Goal: Use online tool/utility: Utilize a website feature to perform a specific function

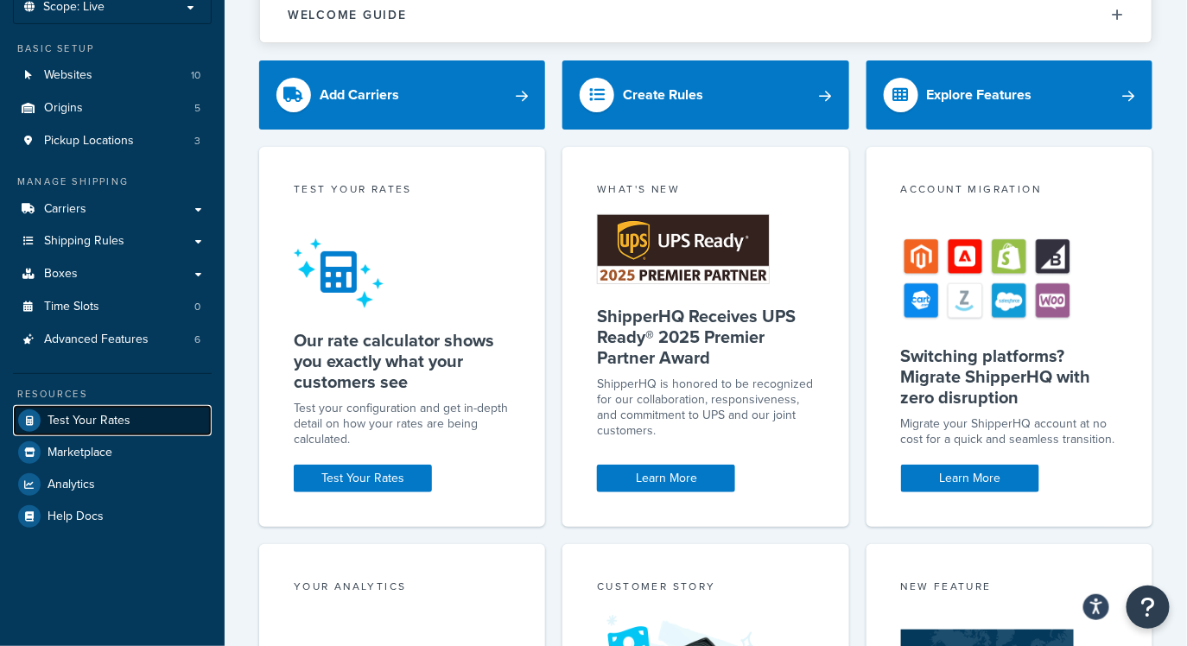
click at [87, 425] on span "Test Your Rates" at bounding box center [89, 421] width 83 height 15
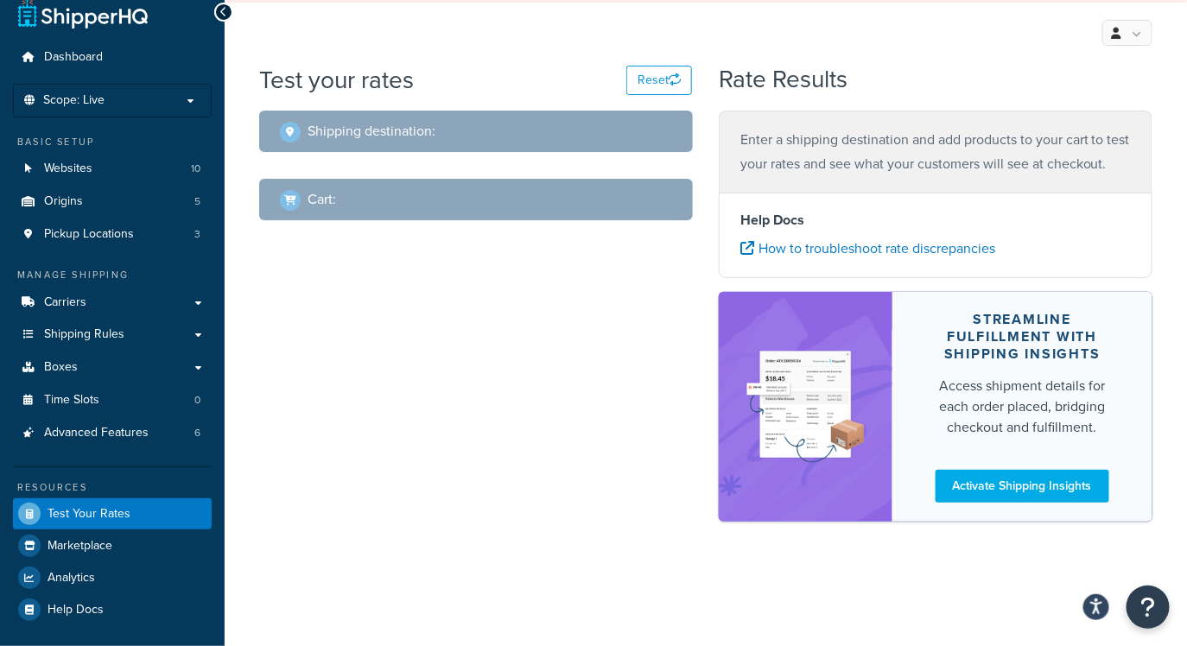
scroll to position [22, 0]
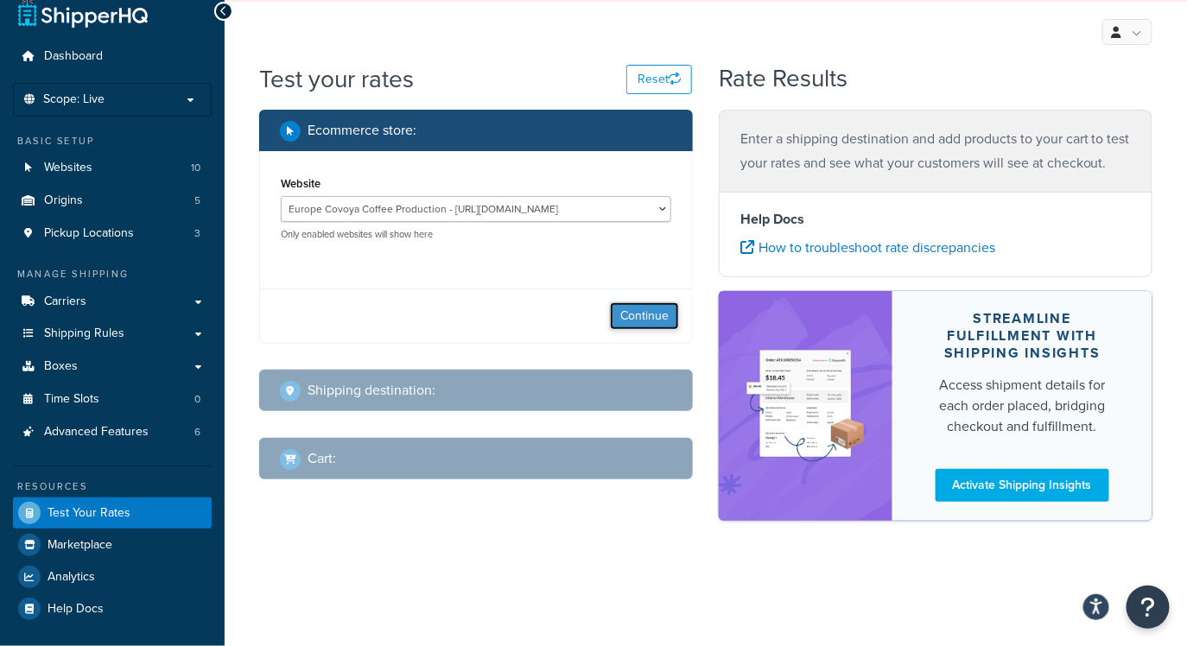
click at [656, 315] on button "Continue" at bounding box center [644, 316] width 69 height 28
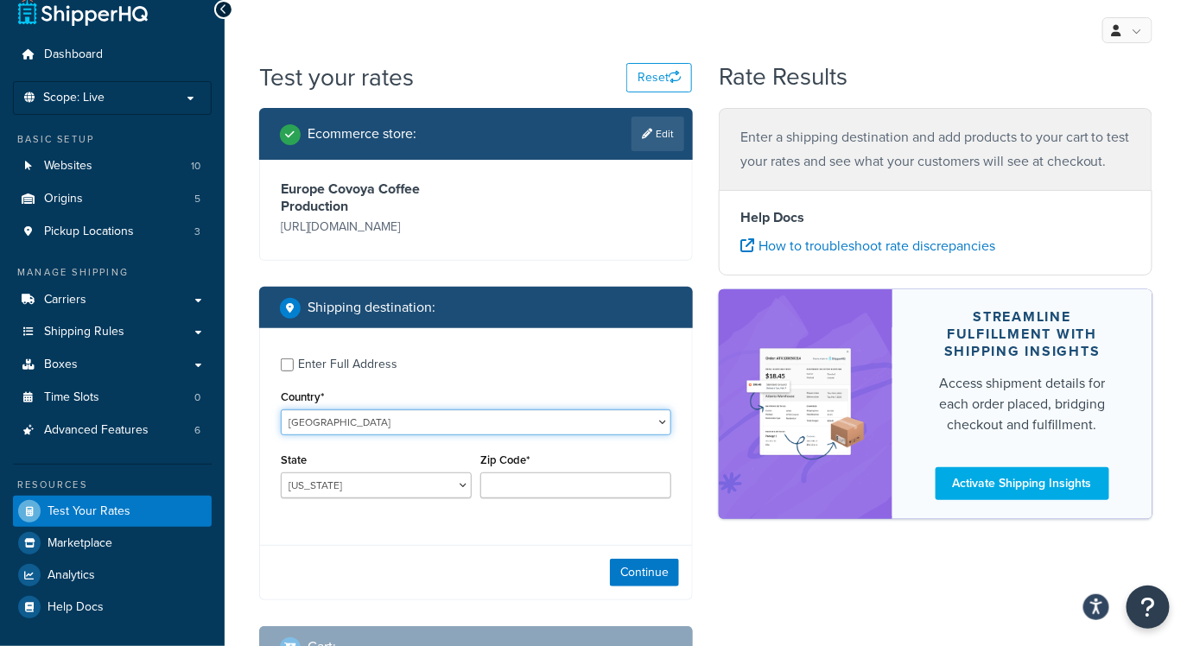
click at [386, 420] on select "[GEOGRAPHIC_DATA] [GEOGRAPHIC_DATA] [GEOGRAPHIC_DATA] [GEOGRAPHIC_DATA] [GEOGRA…" at bounding box center [476, 422] width 390 height 26
select select "DK"
click at [281, 409] on select "[GEOGRAPHIC_DATA] [GEOGRAPHIC_DATA] [GEOGRAPHIC_DATA] [GEOGRAPHIC_DATA] [GEOGRA…" at bounding box center [476, 422] width 390 height 26
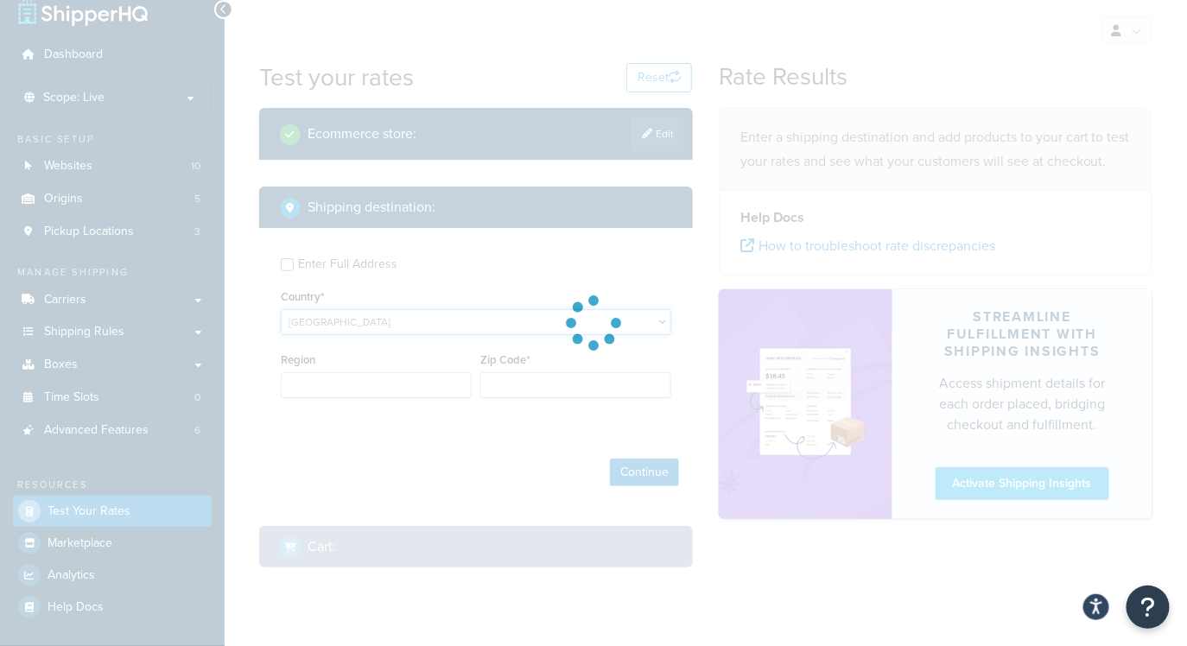
type input "AL"
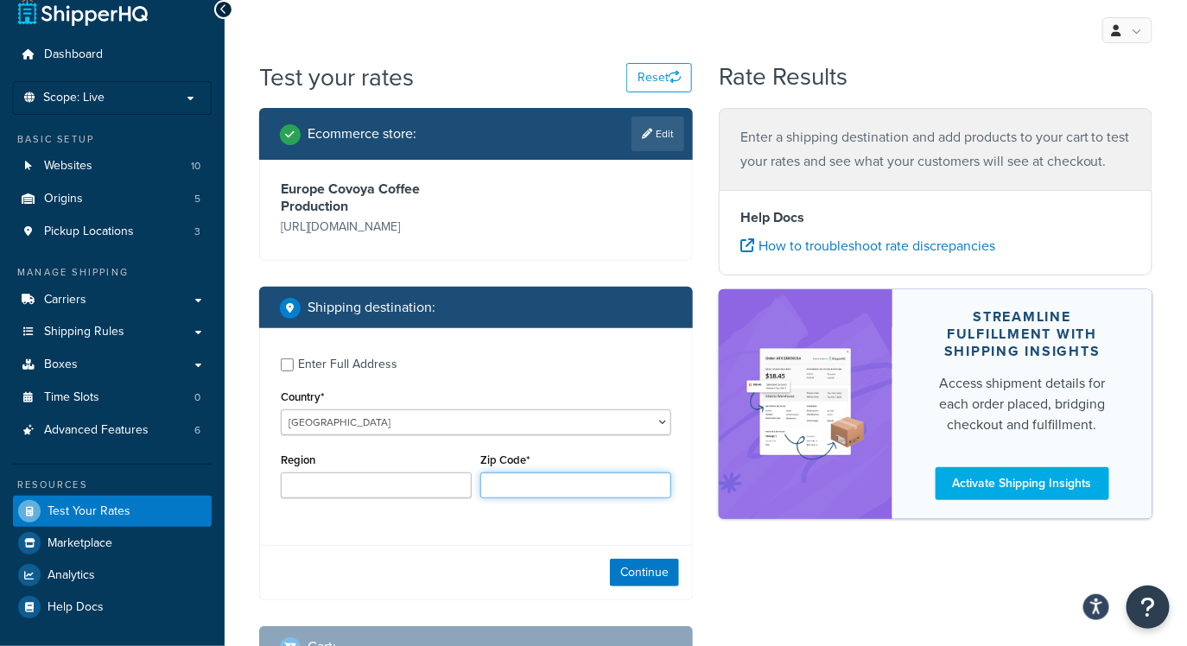
click at [521, 490] on input "Zip Code*" at bounding box center [575, 485] width 191 height 26
paste input "8600"
type input "8600"
click at [656, 565] on button "Continue" at bounding box center [644, 573] width 69 height 28
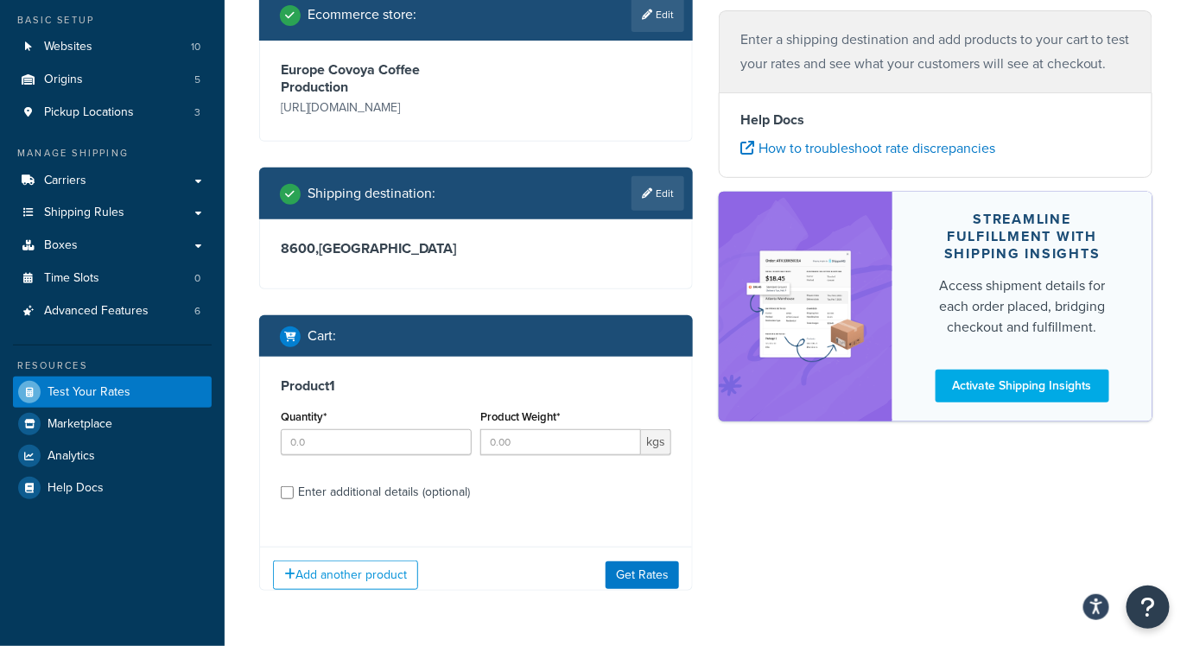
scroll to position [191, 0]
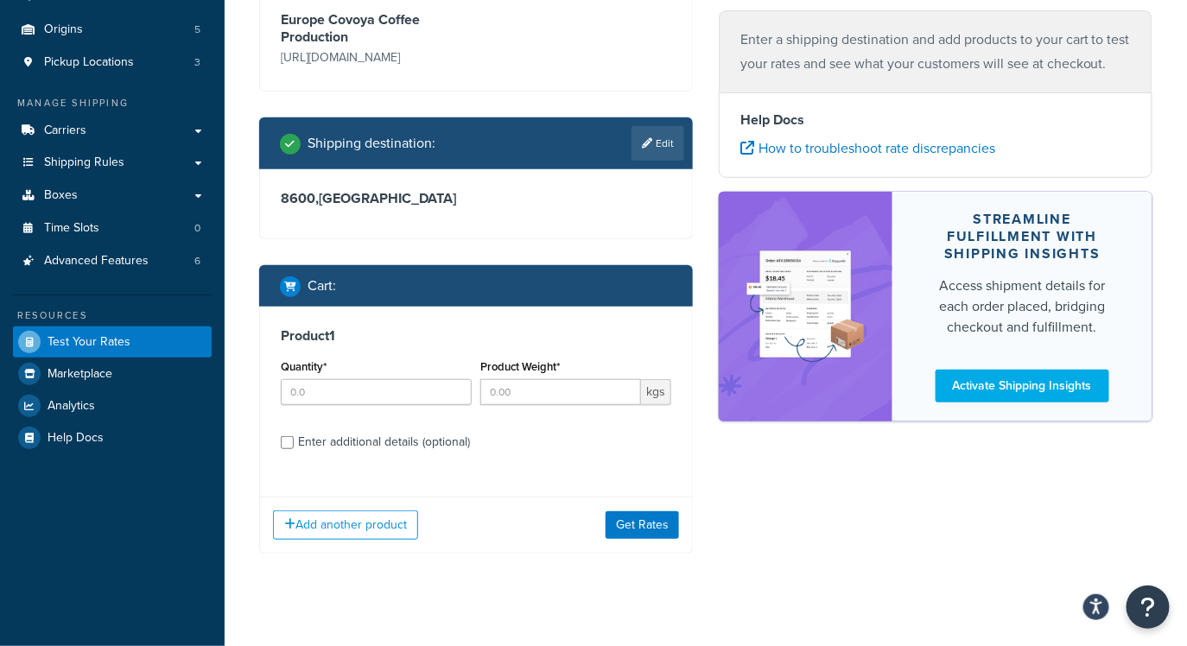
click at [359, 375] on div "Quantity*" at bounding box center [376, 380] width 191 height 50
click at [358, 390] on input "Quantity*" at bounding box center [376, 392] width 191 height 26
type input "1"
click at [542, 390] on input "Product Weight*" at bounding box center [560, 392] width 161 height 26
type input "60"
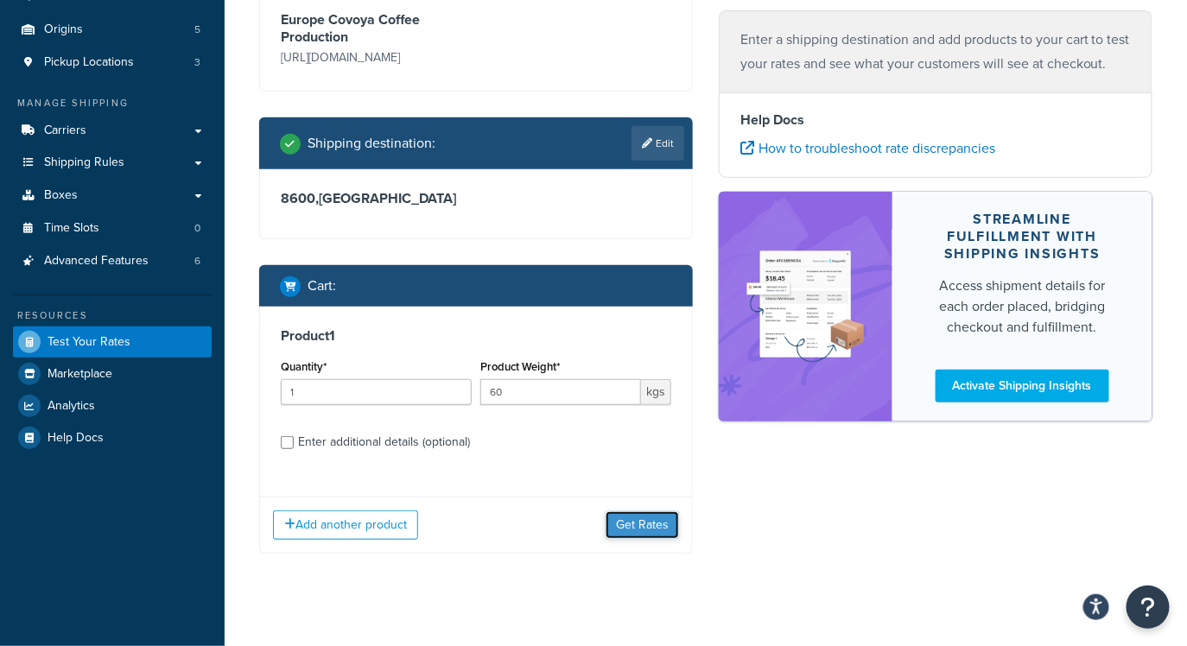
click at [661, 516] on button "Get Rates" at bounding box center [641, 525] width 73 height 28
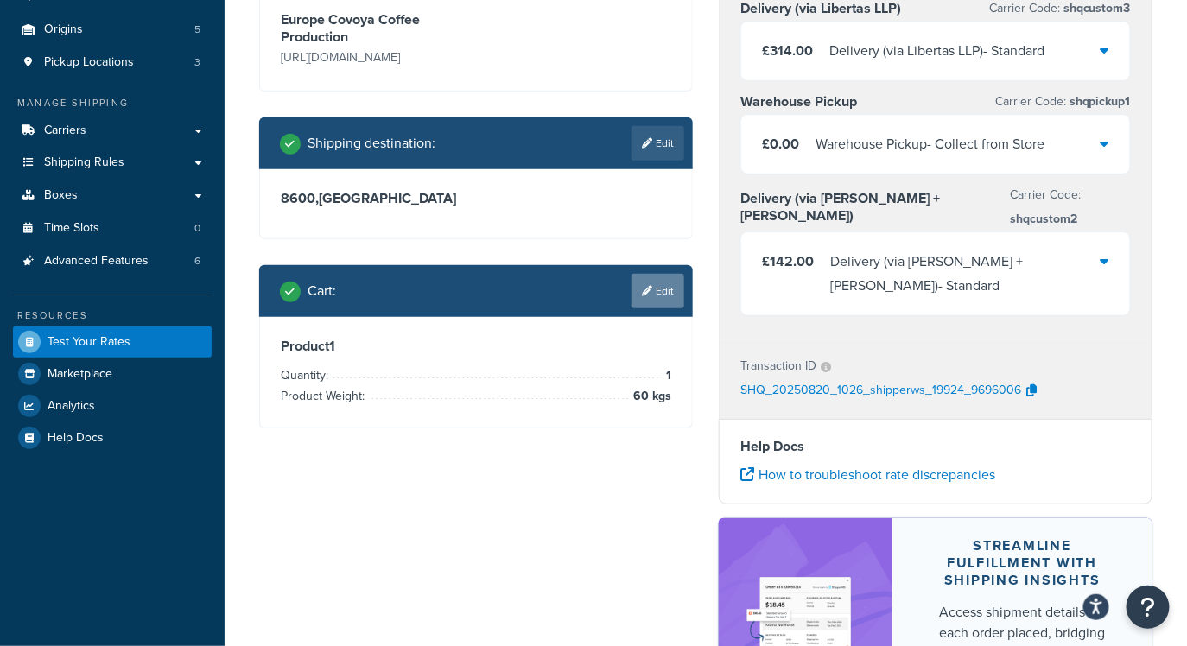
click at [656, 301] on link "Edit" at bounding box center [657, 291] width 53 height 35
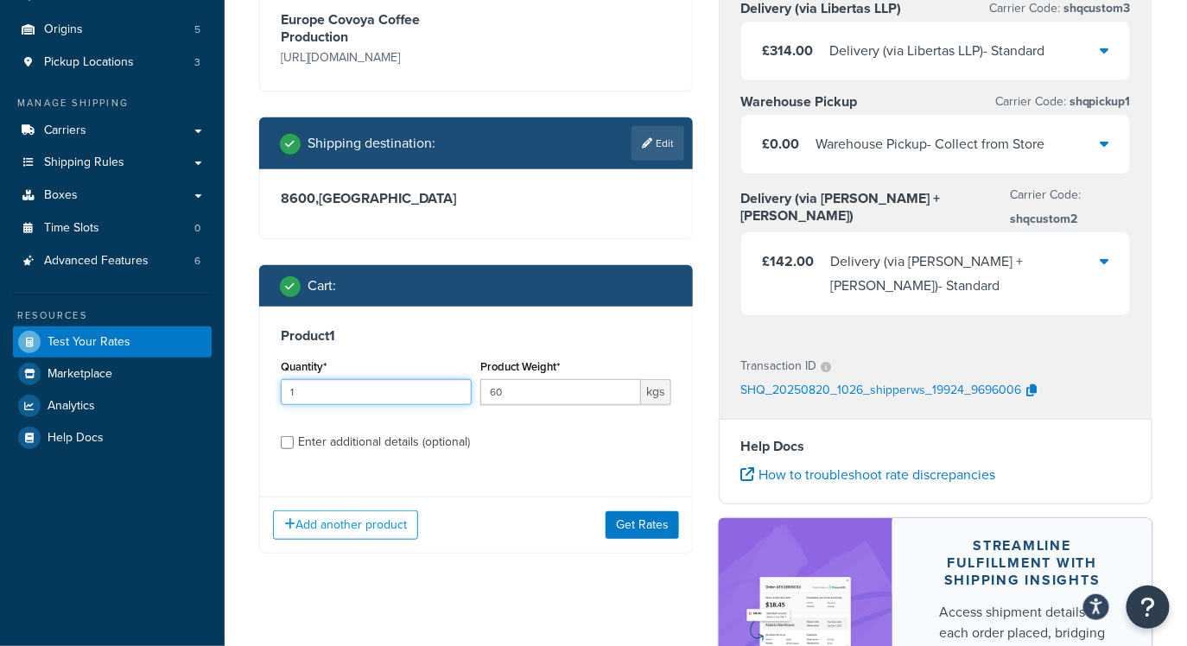
click at [344, 393] on input "1" at bounding box center [376, 392] width 191 height 26
type input "4"
click at [645, 533] on button "Get Rates" at bounding box center [641, 525] width 73 height 28
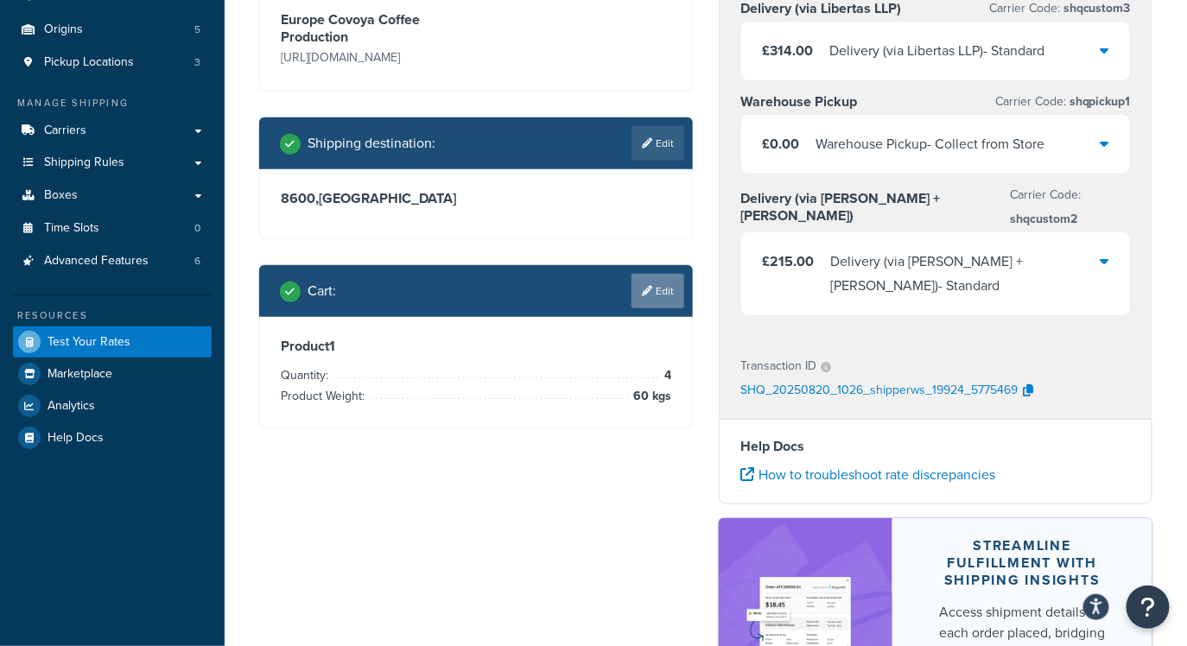
click at [671, 287] on link "Edit" at bounding box center [657, 291] width 53 height 35
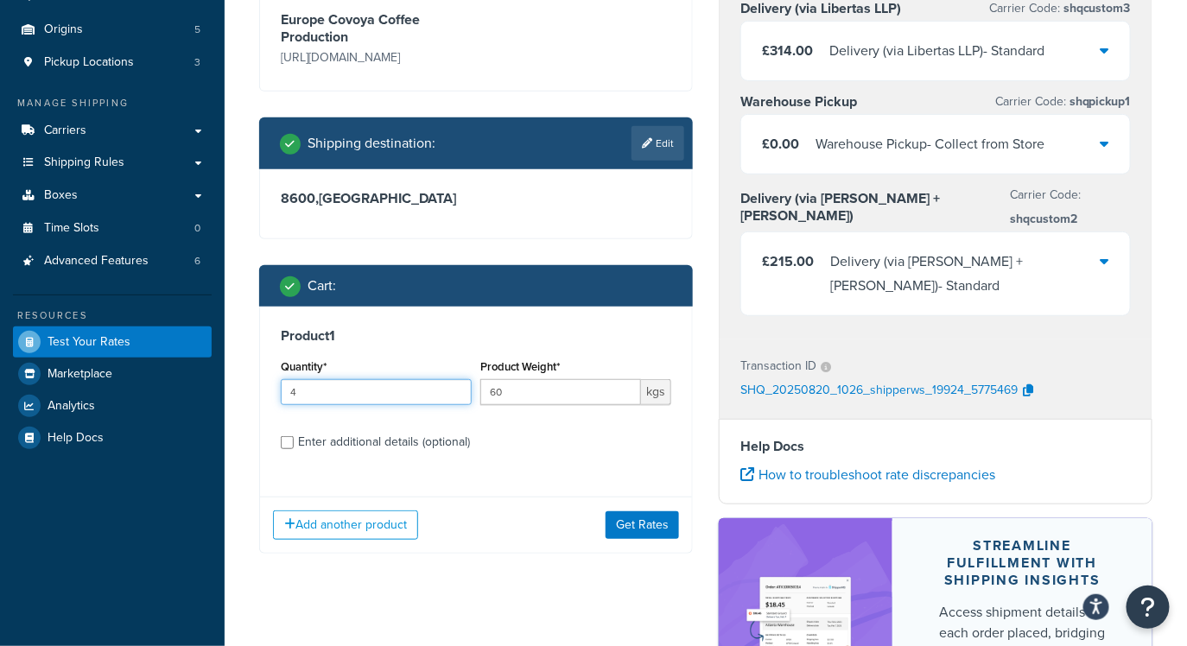
click at [358, 399] on input "4" at bounding box center [376, 392] width 191 height 26
type input "3"
click at [669, 525] on button "Get Rates" at bounding box center [641, 525] width 73 height 28
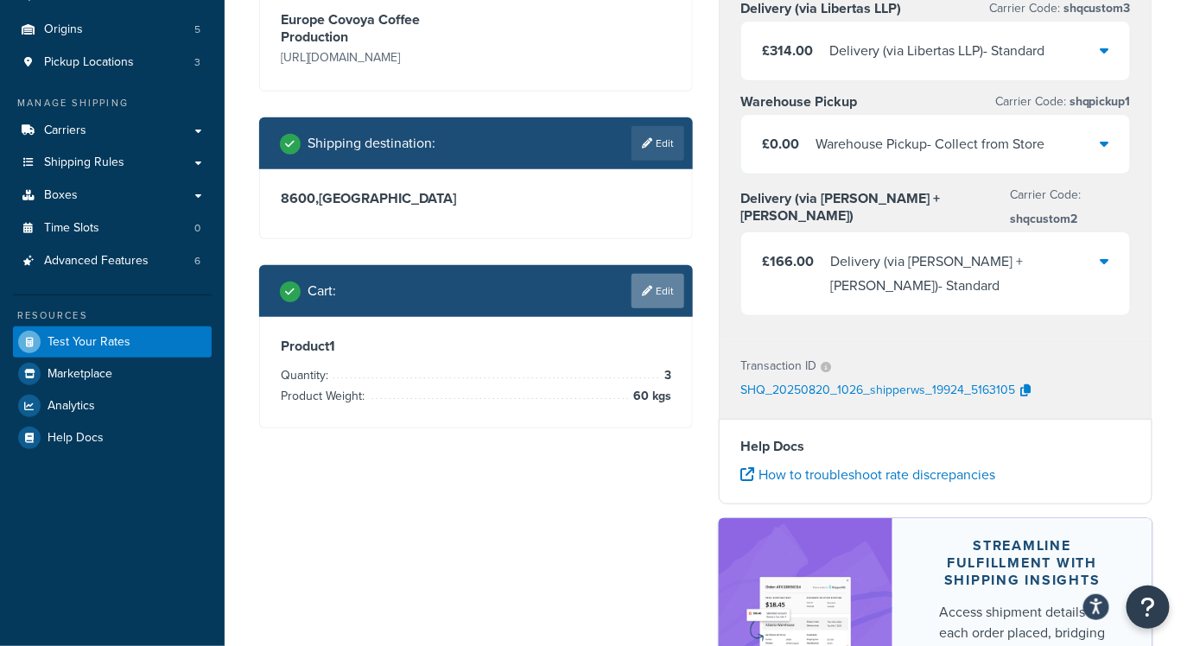
click at [650, 300] on link "Edit" at bounding box center [657, 291] width 53 height 35
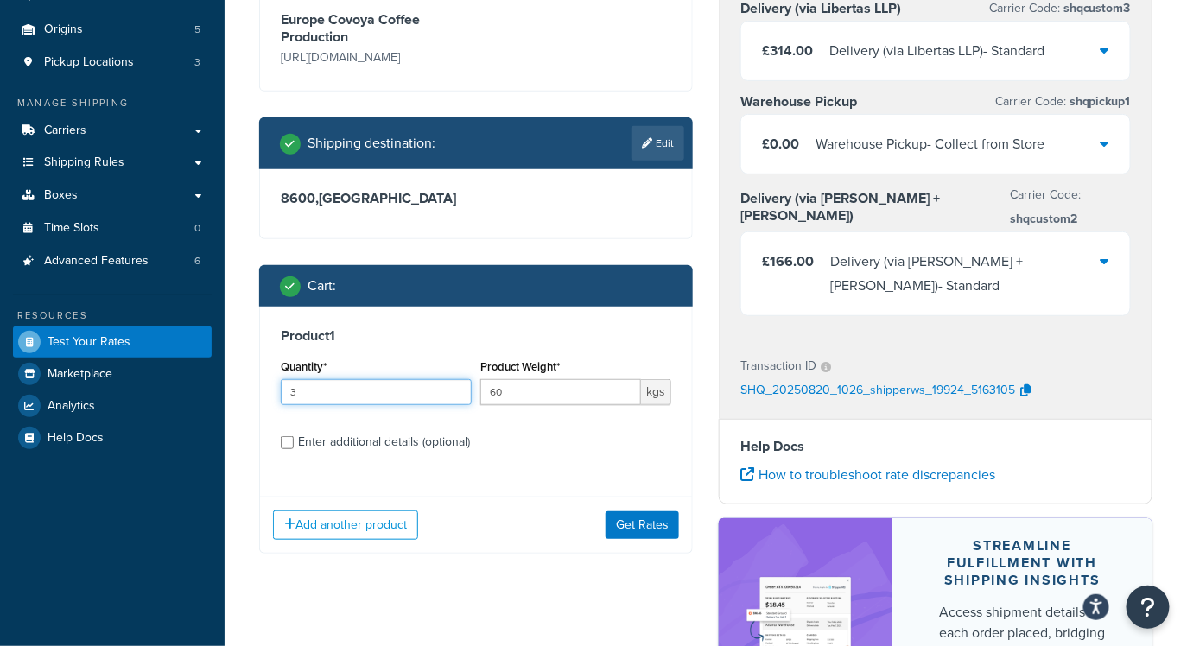
click at [396, 394] on input "3" at bounding box center [376, 392] width 191 height 26
type input "4"
click at [644, 527] on button "Get Rates" at bounding box center [641, 525] width 73 height 28
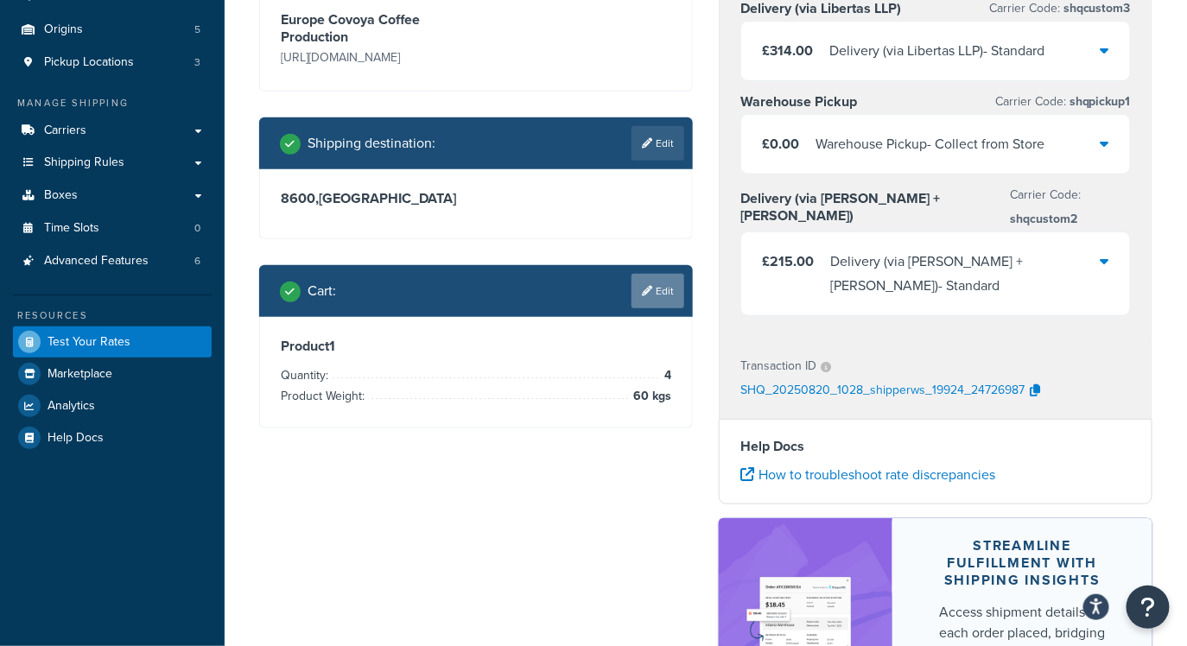
click at [647, 295] on link "Edit" at bounding box center [657, 291] width 53 height 35
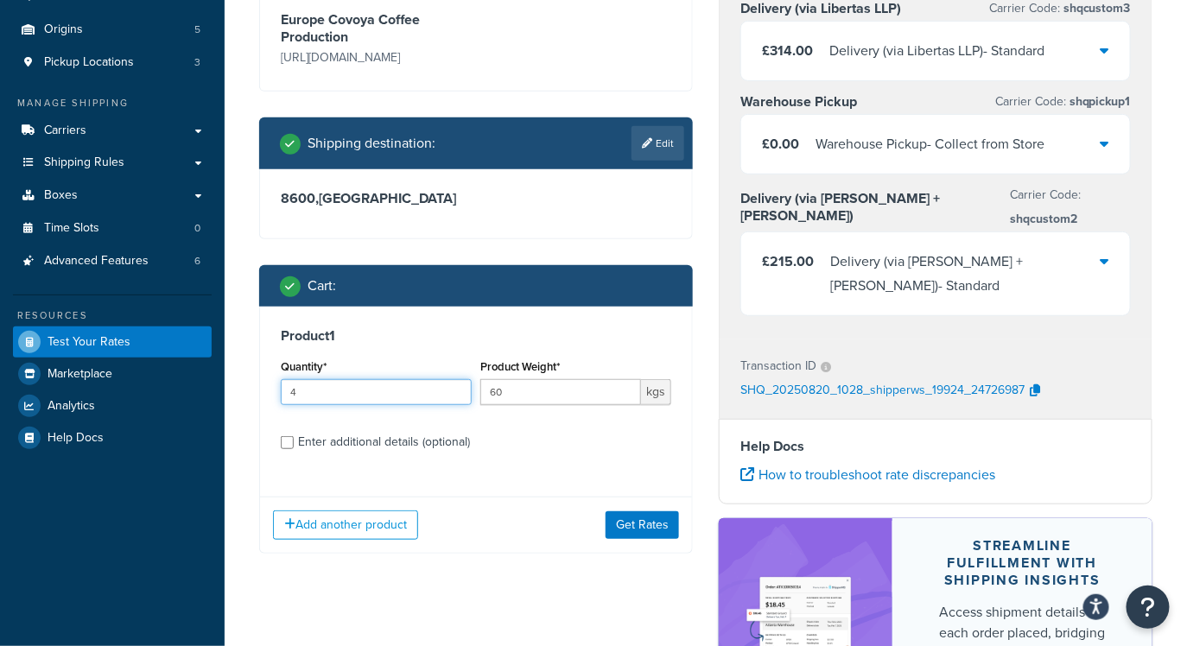
click at [315, 397] on input "4" at bounding box center [376, 392] width 191 height 26
type input "5"
click at [633, 524] on button "Get Rates" at bounding box center [641, 525] width 73 height 28
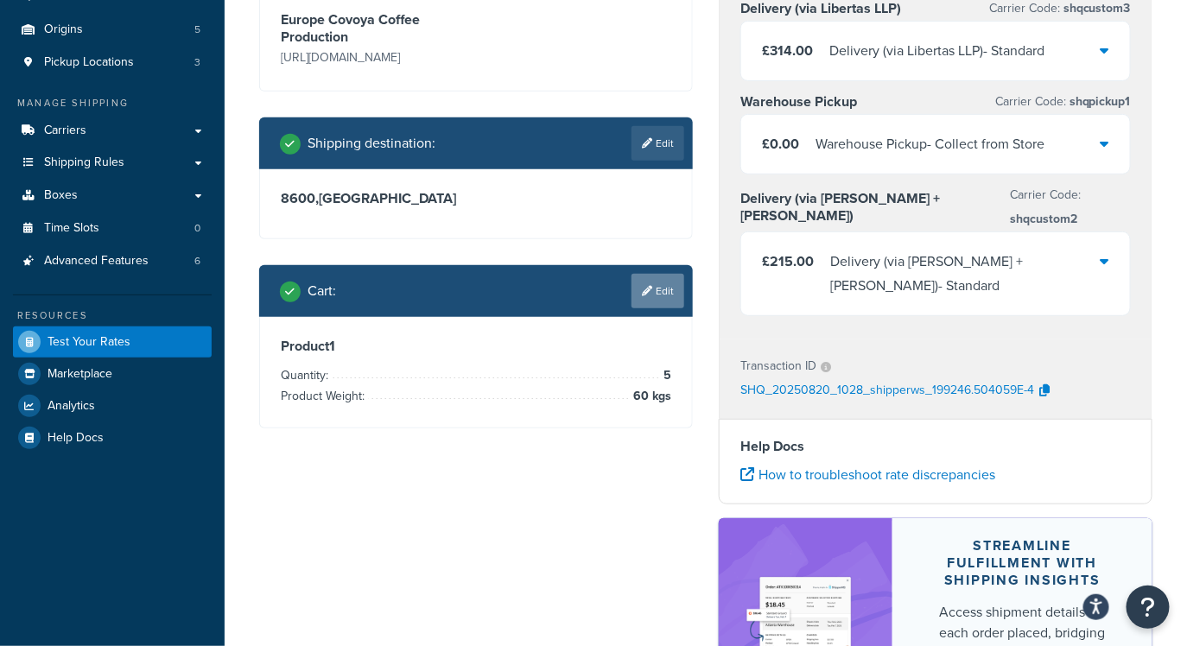
click at [651, 294] on link "Edit" at bounding box center [657, 291] width 53 height 35
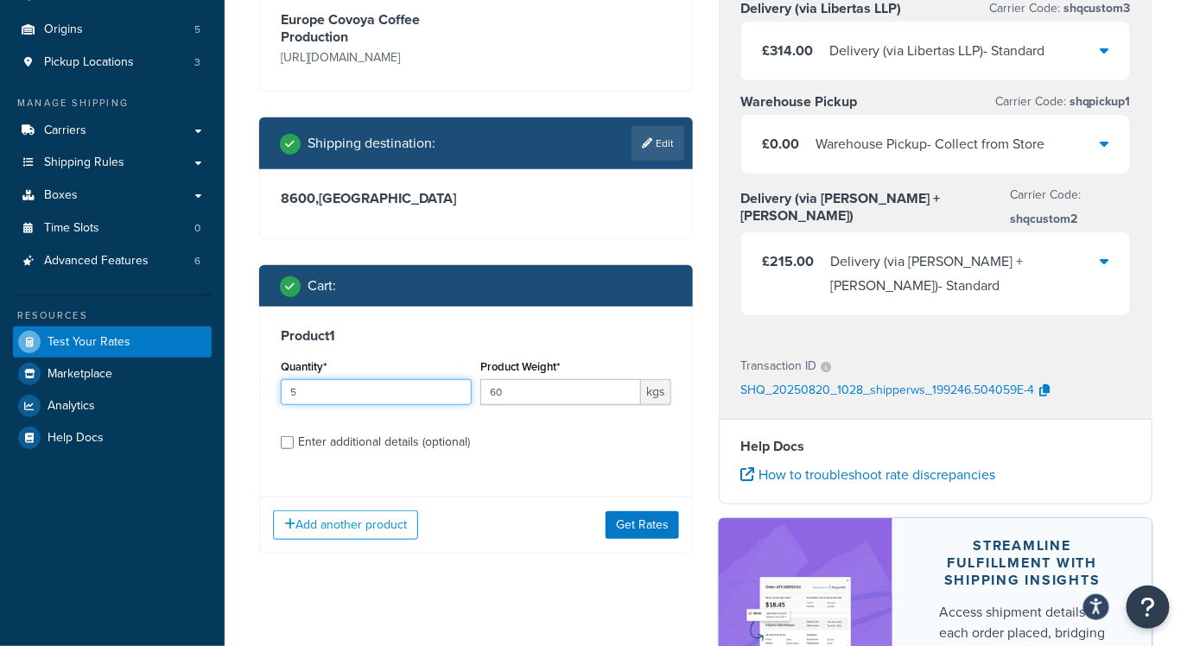
click at [364, 392] on input "5" at bounding box center [376, 392] width 191 height 26
type input "10"
click at [632, 531] on button "Get Rates" at bounding box center [641, 525] width 73 height 28
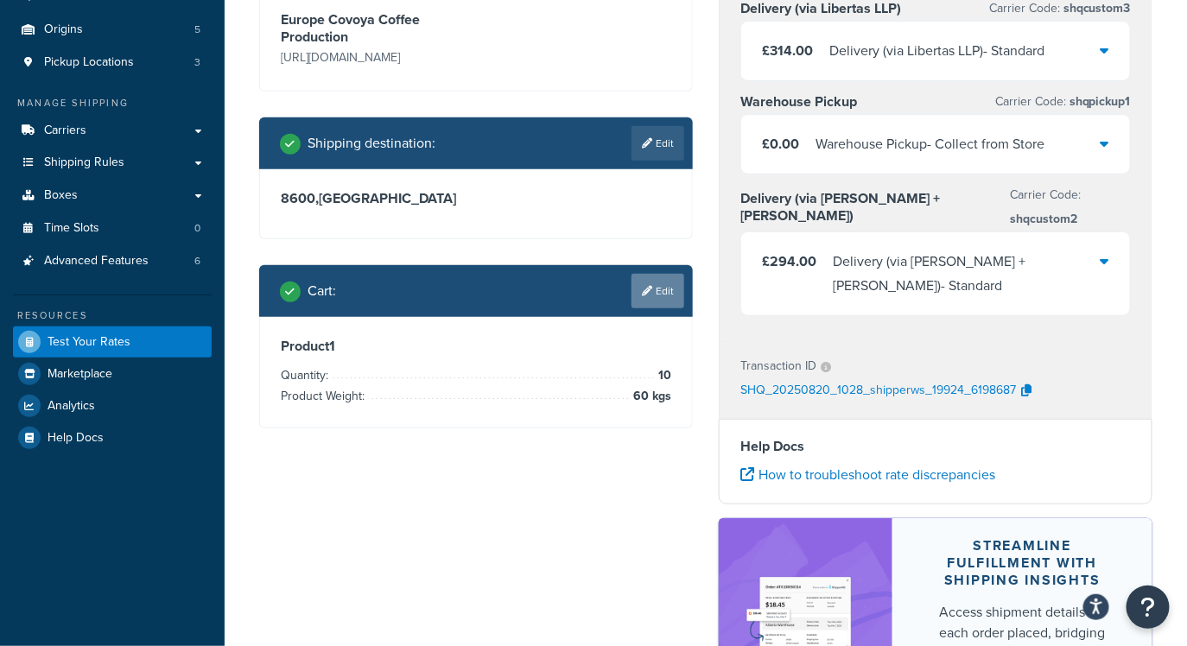
click at [662, 295] on link "Edit" at bounding box center [657, 291] width 53 height 35
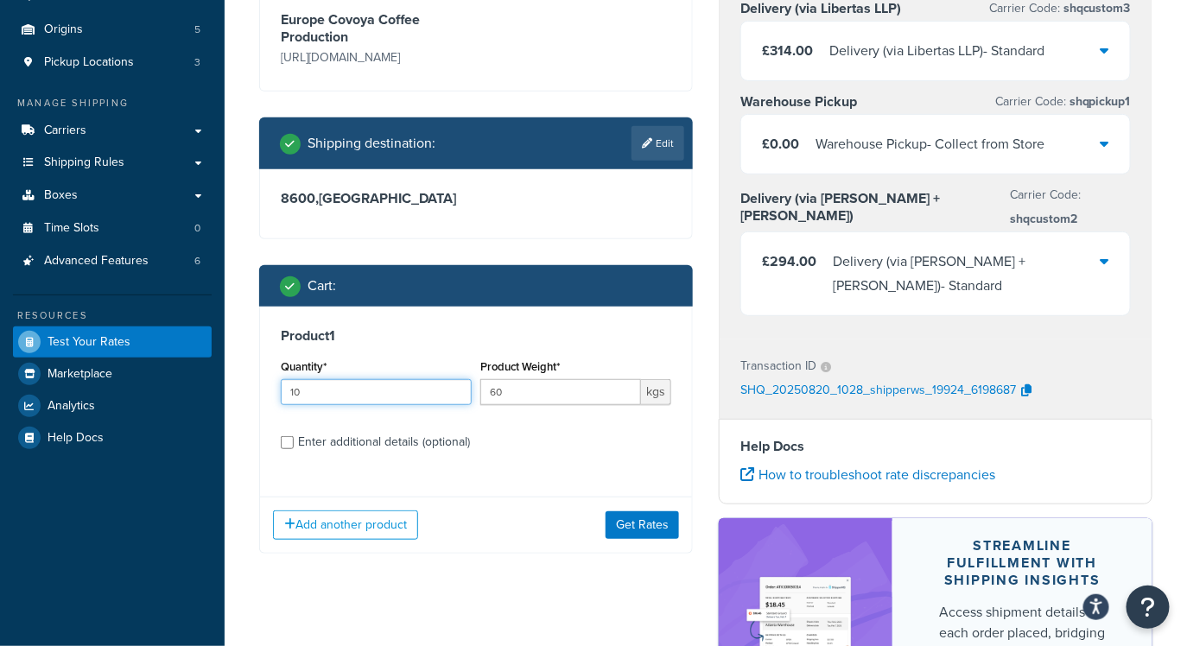
click at [401, 394] on input "10" at bounding box center [376, 392] width 191 height 26
type input "1"
type input "8"
click at [635, 522] on button "Get Rates" at bounding box center [641, 525] width 73 height 28
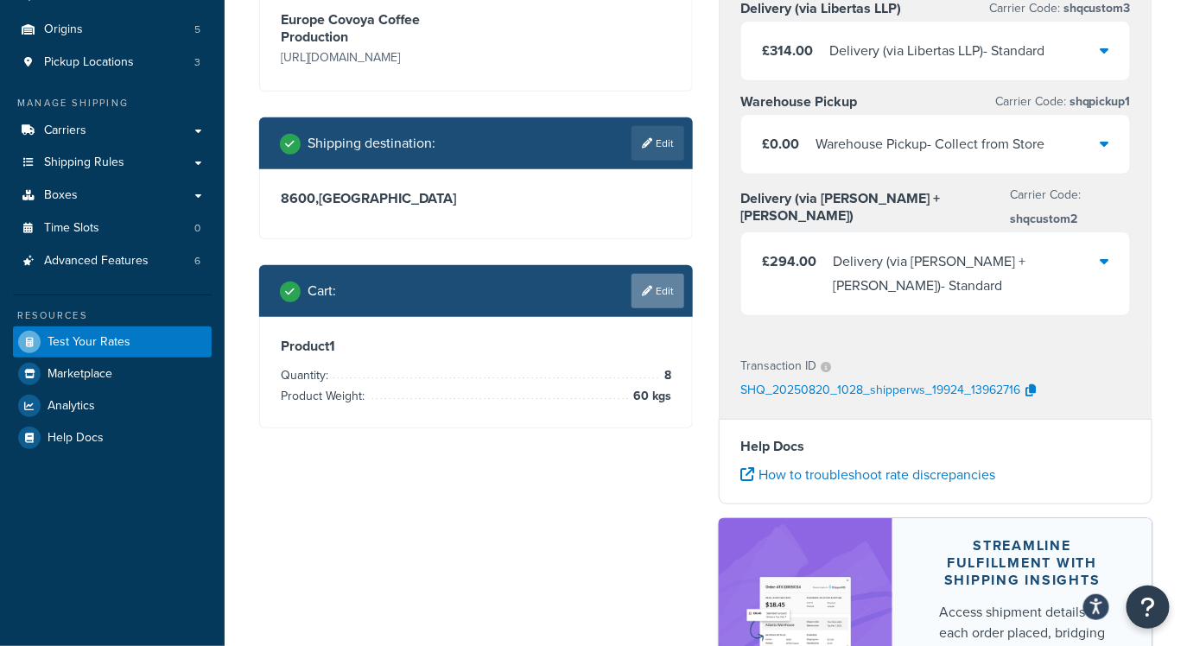
click at [657, 291] on link "Edit" at bounding box center [657, 291] width 53 height 35
